Goal: Information Seeking & Learning: Learn about a topic

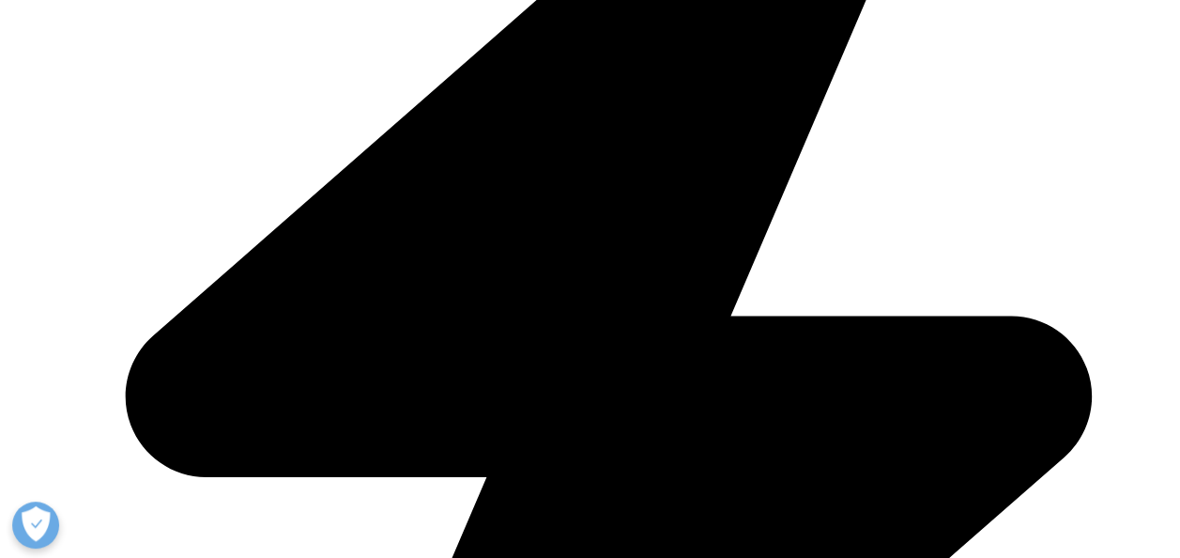
scroll to position [413, 1108]
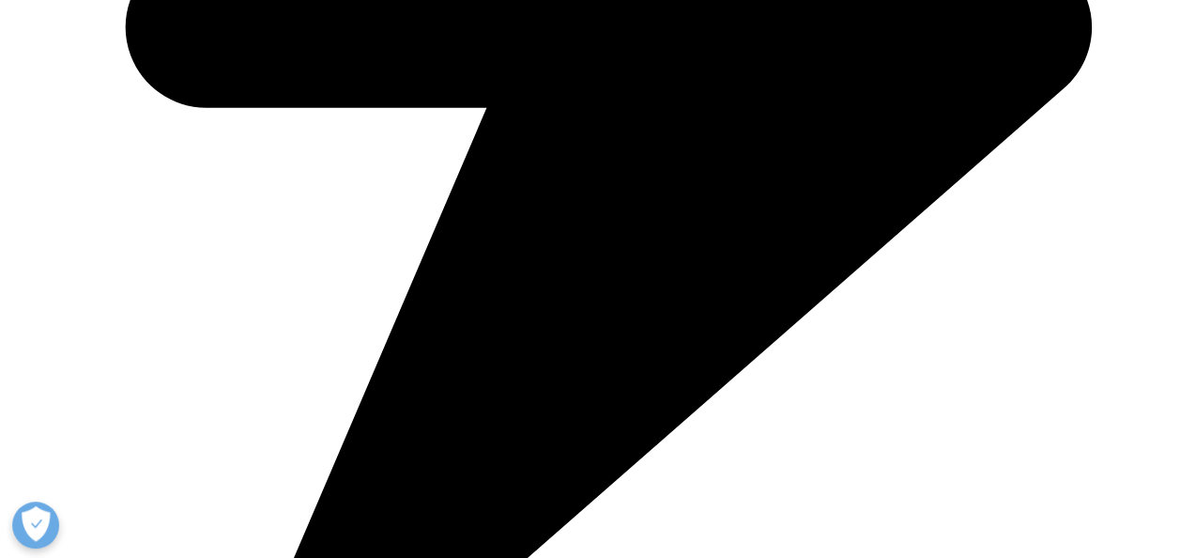
scroll to position [2172, 0]
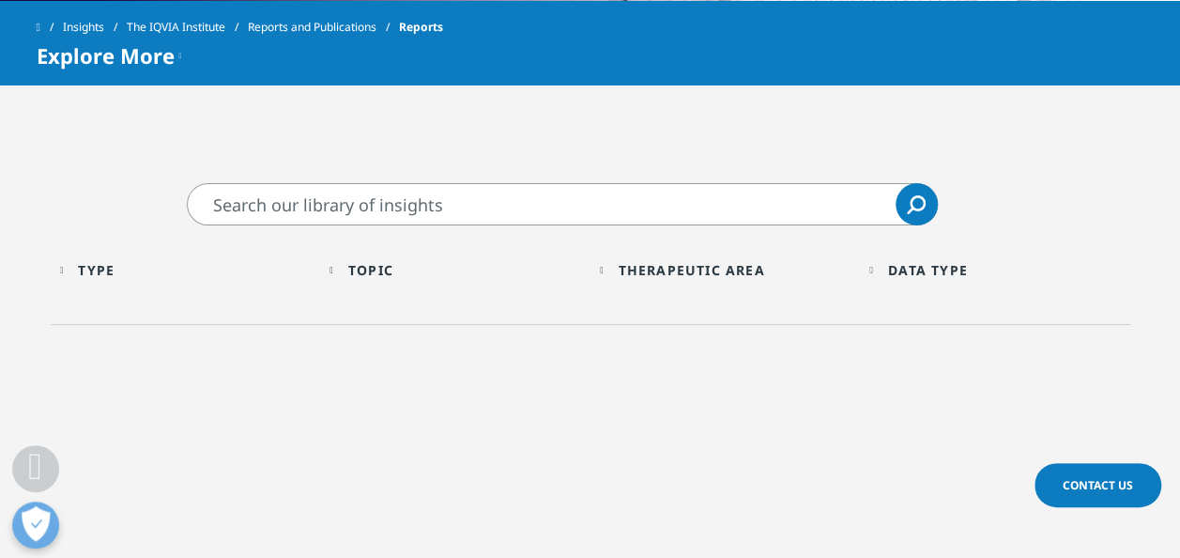
scroll to position [843, 0]
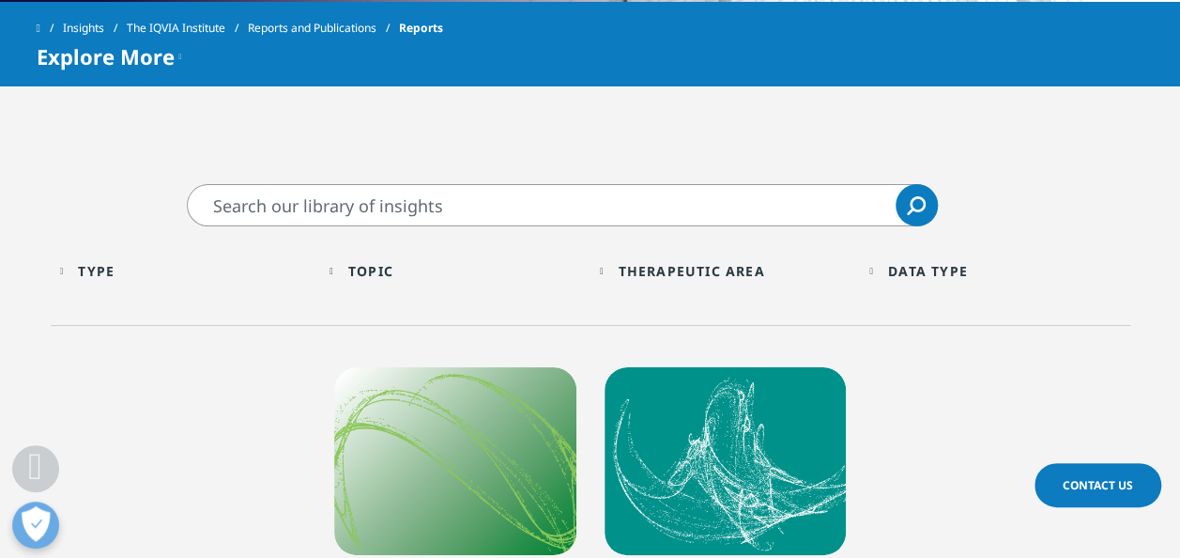
click at [112, 274] on div "Type" at bounding box center [96, 271] width 37 height 18
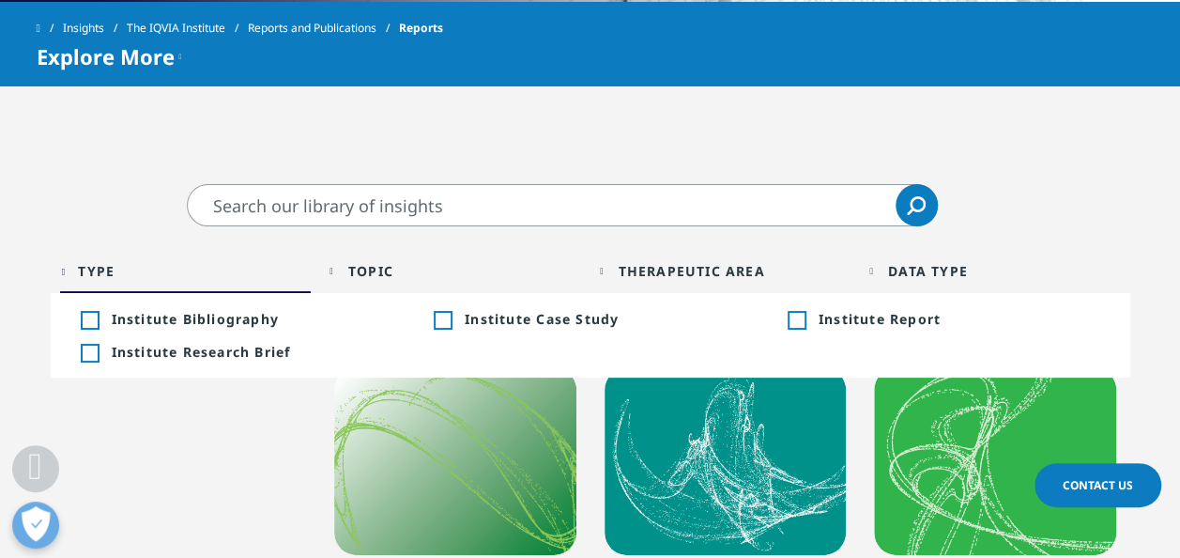
click at [355, 268] on div "Topic Loading Clear Or/And Operator" at bounding box center [456, 271] width 252 height 44
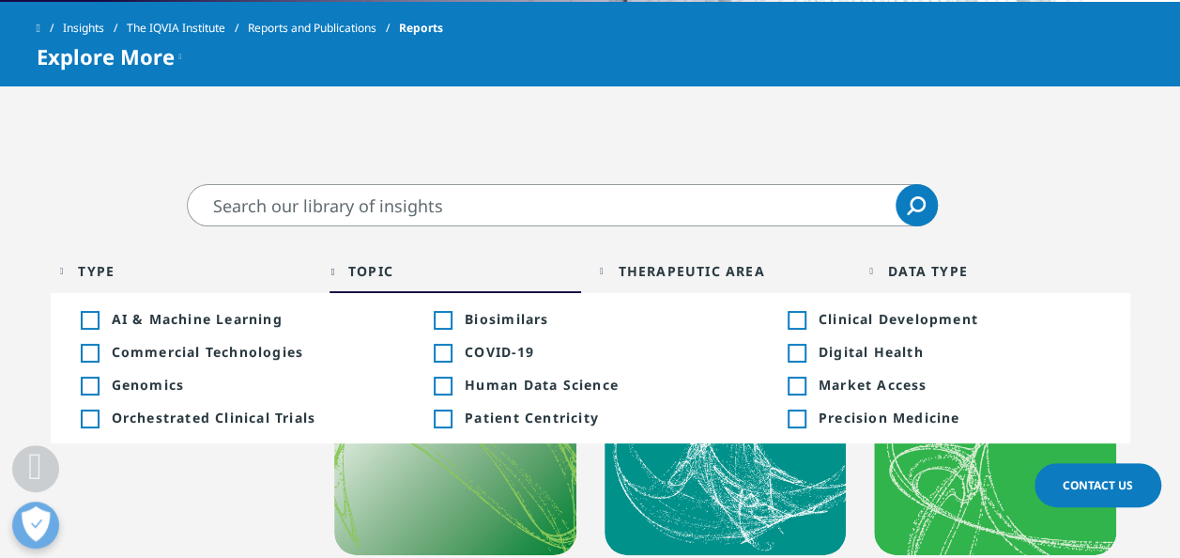
click at [86, 259] on div "Type Loading Clear Or/And Operator" at bounding box center [186, 271] width 252 height 44
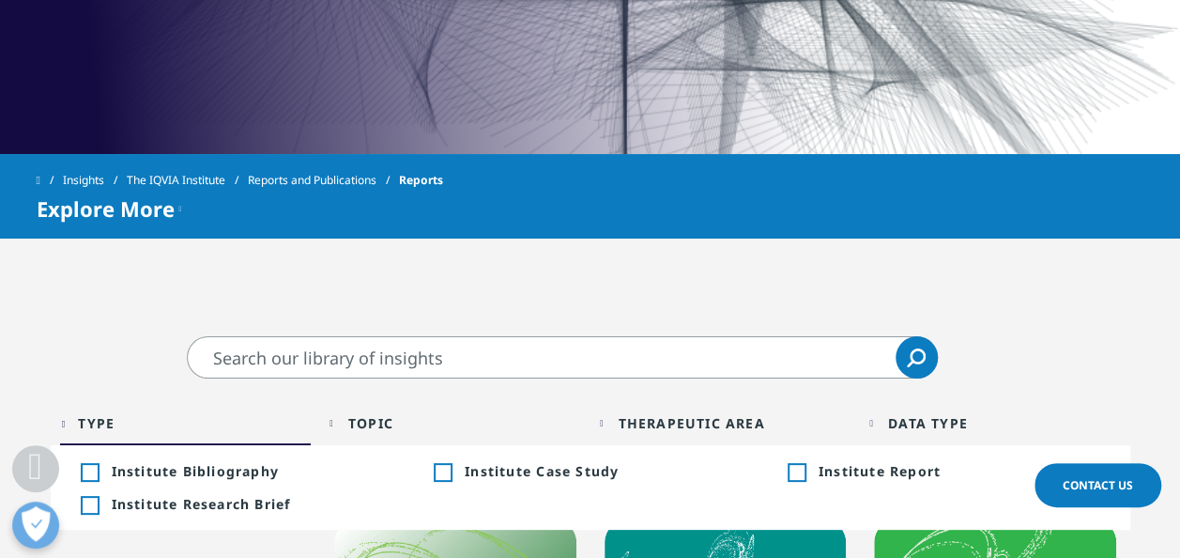
scroll to position [662, 0]
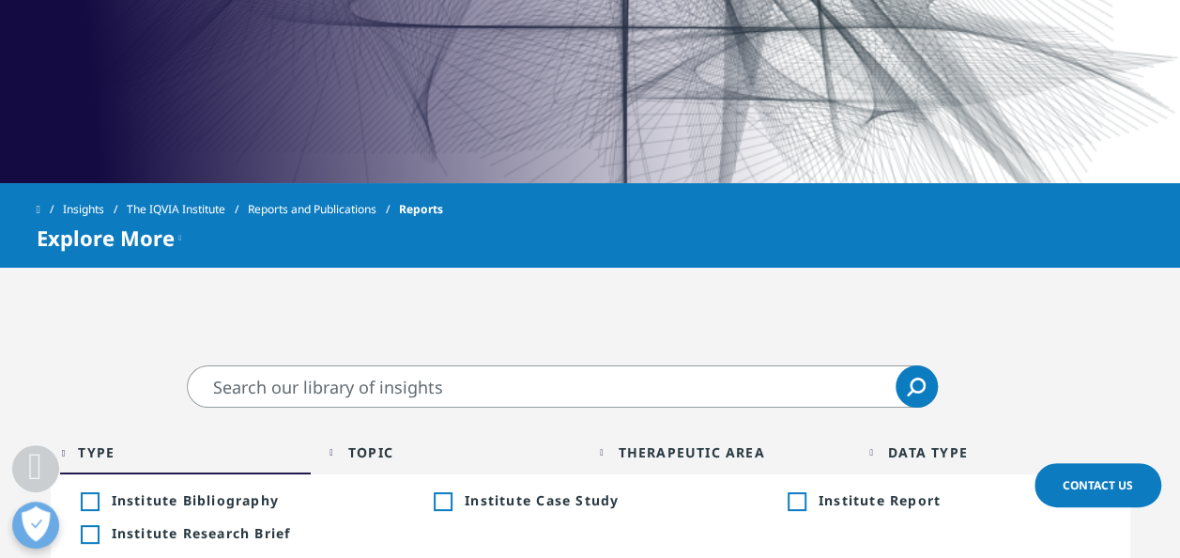
click at [380, 396] on input "Search" at bounding box center [562, 386] width 751 height 42
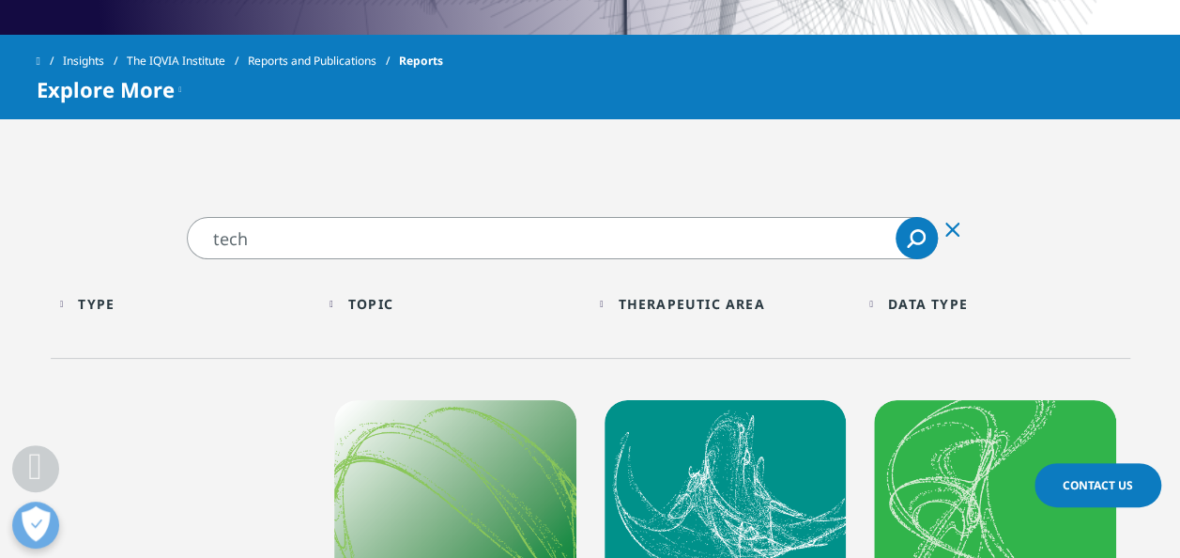
type input "tech"
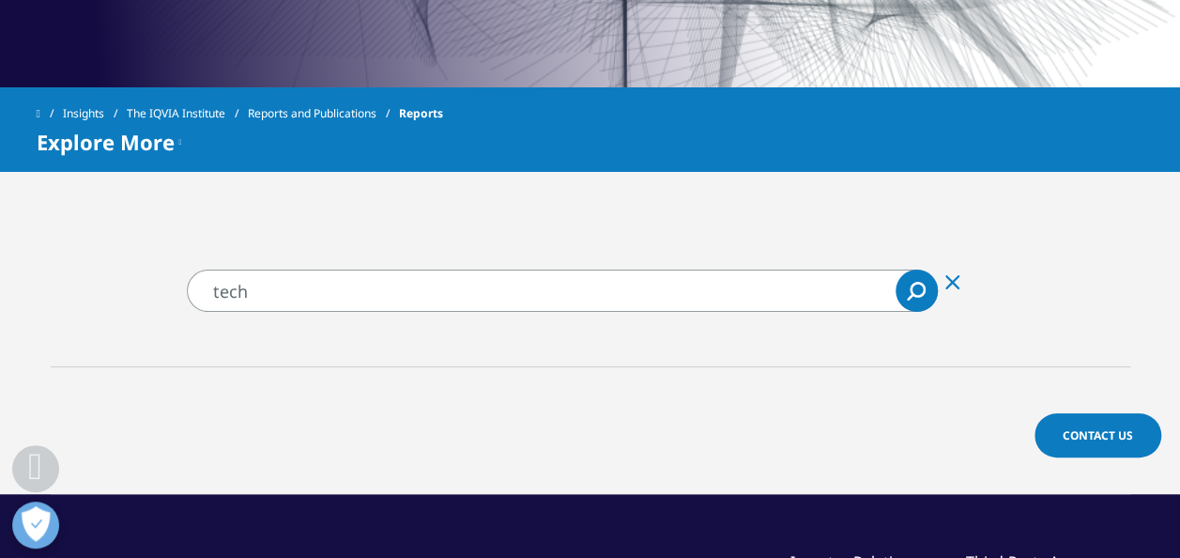
scroll to position [809, 0]
